Goal: Navigation & Orientation: Find specific page/section

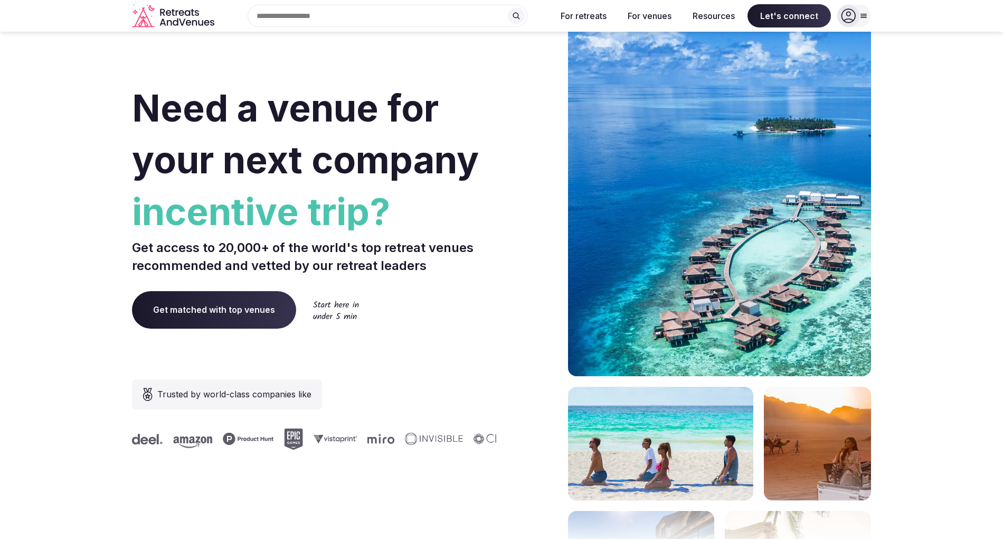
drag, startPoint x: 1707, startPoint y: 3, endPoint x: 482, endPoint y: 80, distance: 1227.6
click at [482, 80] on div "Need a venue for your next company incentive trip? Get access to 20,000+ of the…" at bounding box center [314, 316] width 365 height 636
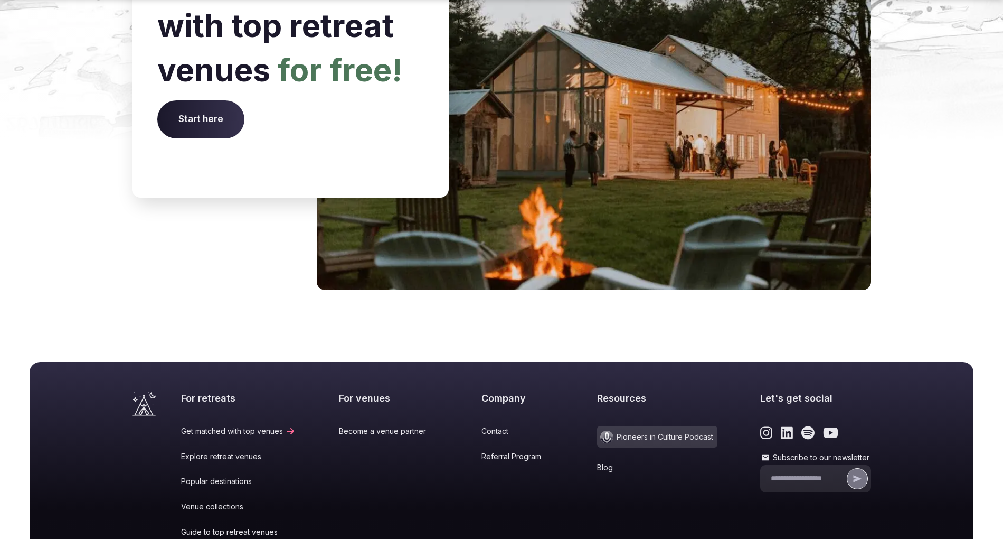
scroll to position [4324, 0]
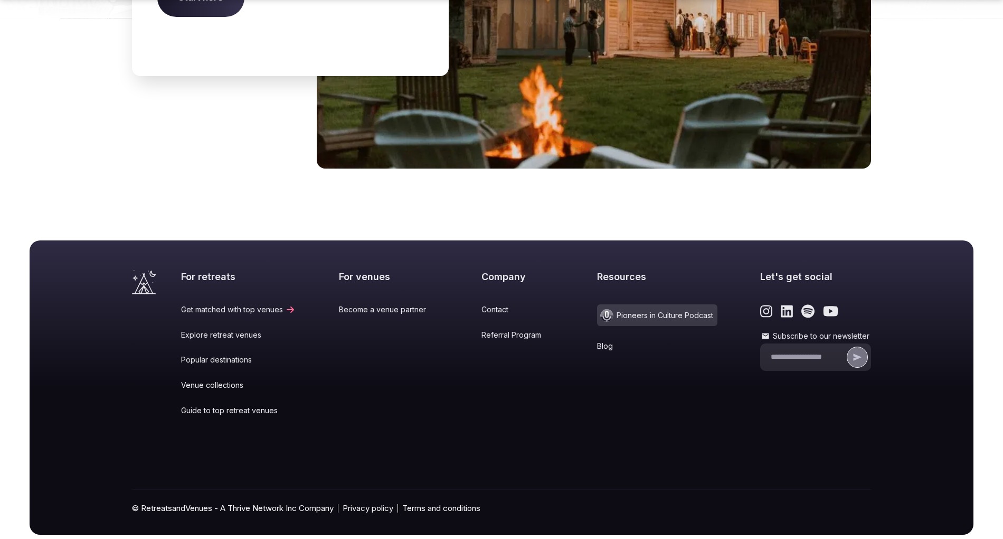
click at [219, 380] on link "Venue collections" at bounding box center [238, 385] width 115 height 11
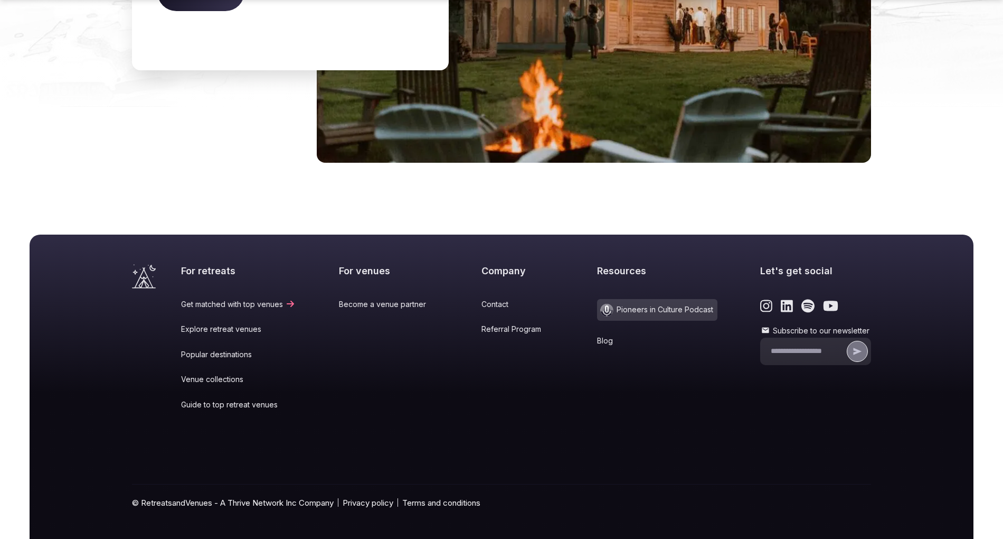
scroll to position [2361, 0]
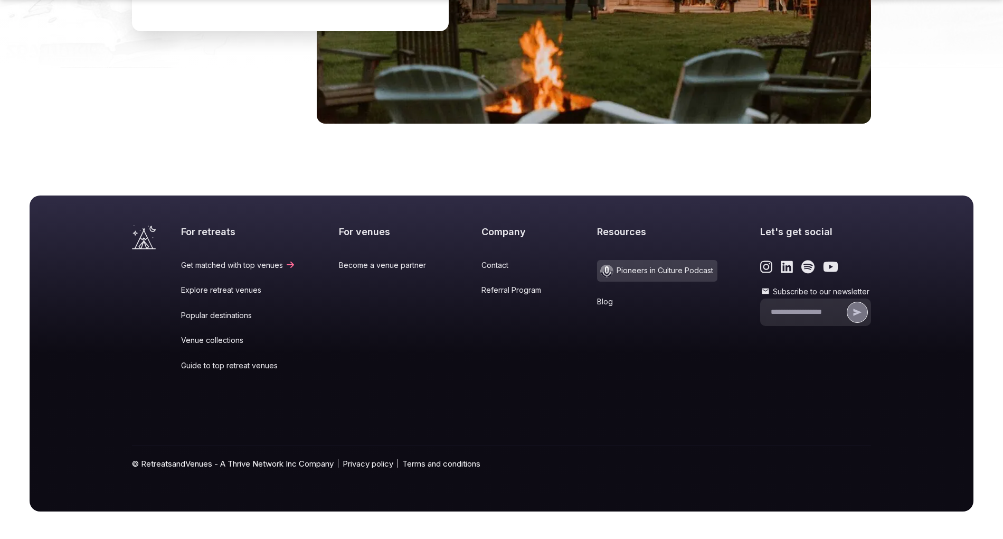
click at [222, 311] on link "Popular destinations" at bounding box center [238, 315] width 115 height 11
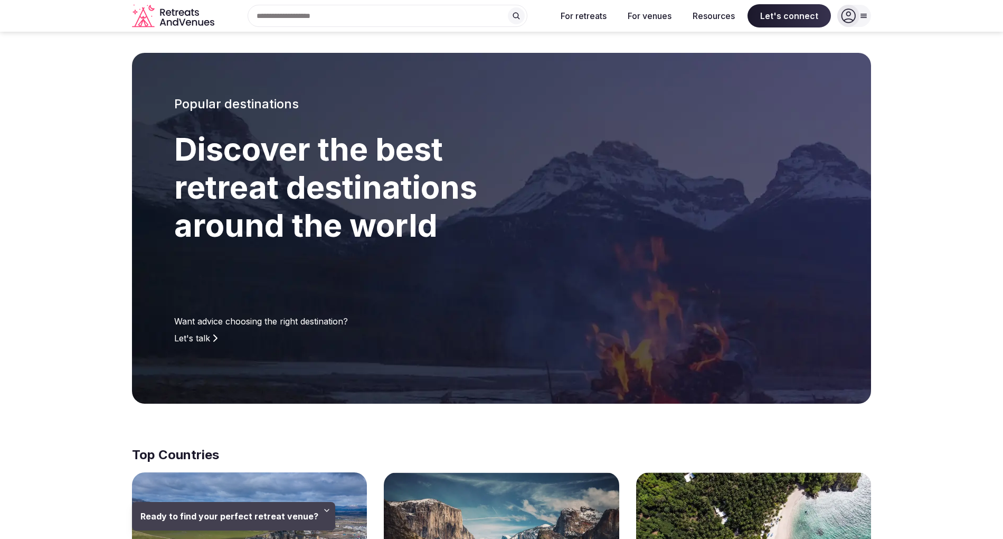
click at [52, 348] on section "Popular destinations Discover the best retreat destinations around the world Wa…" at bounding box center [501, 228] width 1003 height 351
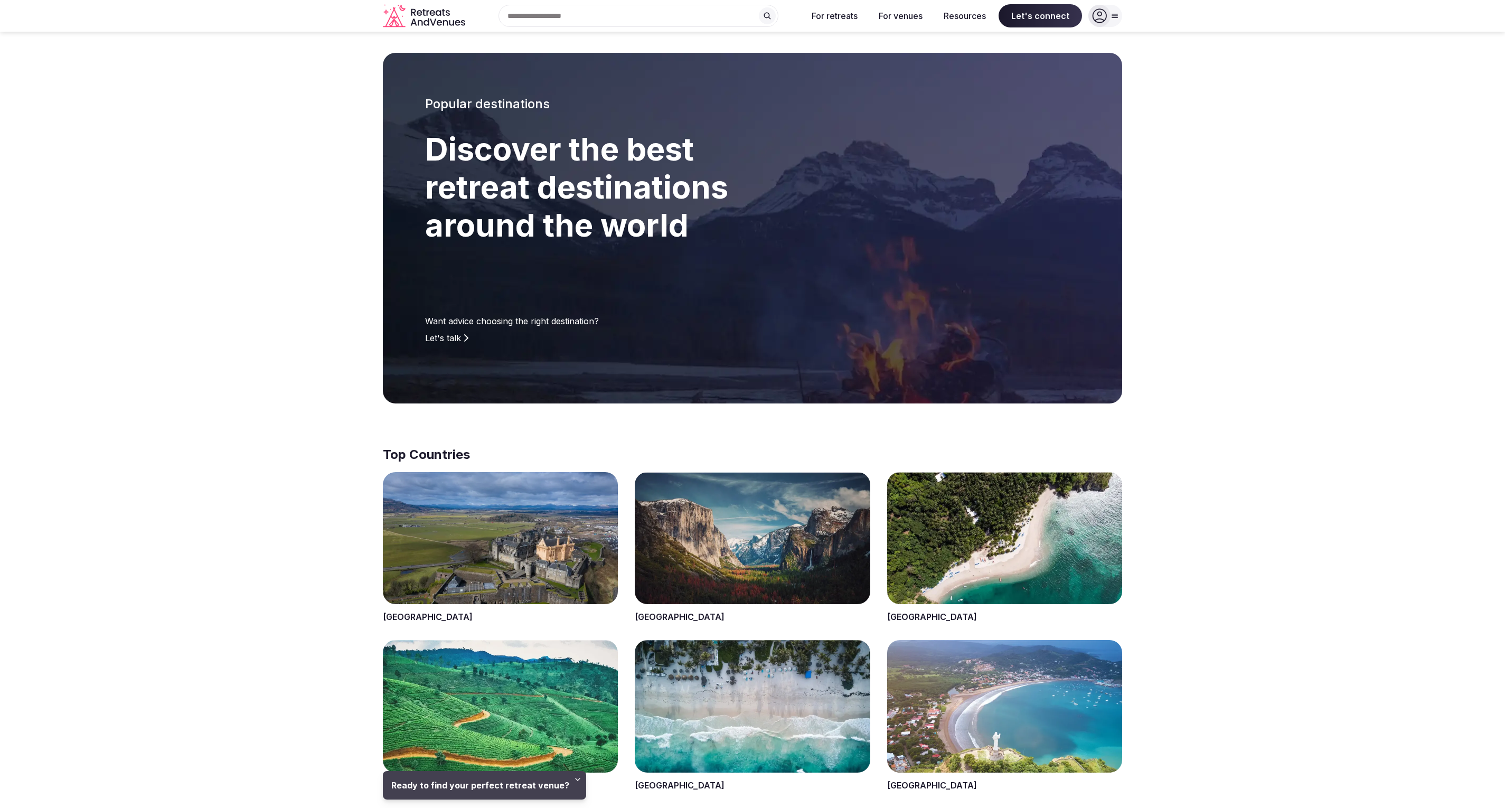
drag, startPoint x: 885, startPoint y: 1, endPoint x: 191, endPoint y: 508, distance: 859.3
click at [1262, 183] on section "Popular destinations Discover the best retreat destinations around the world Wa…" at bounding box center [752, 228] width 1505 height 351
